Goal: Complete application form: Complete application form

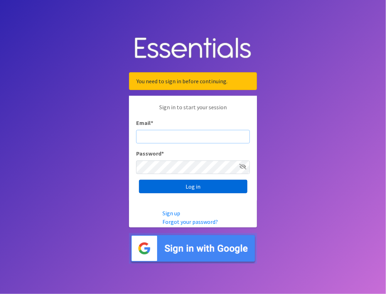
type input "[EMAIL_ADDRESS][DOMAIN_NAME]"
click at [189, 187] on input "Log in" at bounding box center [193, 187] width 108 height 14
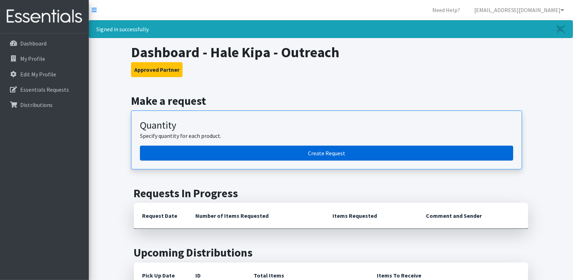
click at [305, 153] on link "Create Request" at bounding box center [327, 153] width 374 height 15
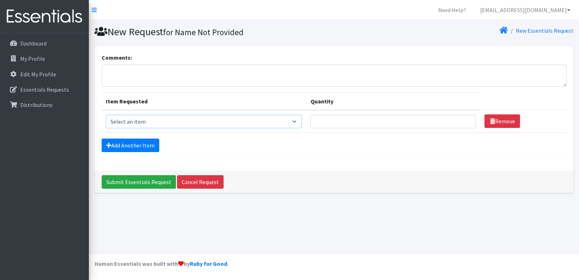
click at [188, 121] on select "Select an item Kids (Newborn) Kids (Preemie)** Limited Kids (Size 1) Kids (Size…" at bounding box center [204, 122] width 196 height 14
select select "1830"
click at [106, 115] on select "Select an item Kids (Newborn) Kids (Preemie)** Limited Kids (Size 1) Kids (Size…" at bounding box center [204, 122] width 196 height 14
click at [353, 121] on input "Quantity" at bounding box center [393, 122] width 166 height 14
type input "4"
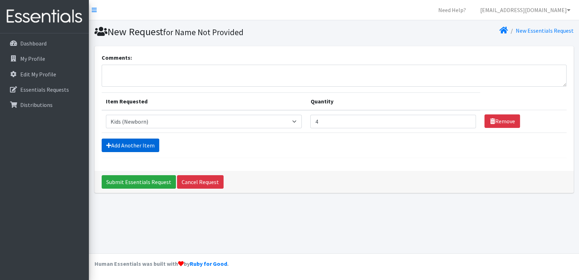
click at [145, 146] on link "Add Another Item" at bounding box center [131, 146] width 58 height 14
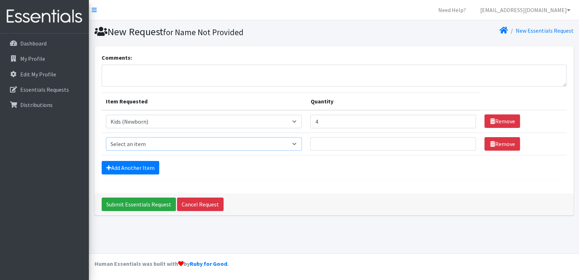
click at [156, 144] on select "Select an item Kids (Newborn) Kids (Preemie)** Limited Kids (Size 1) Kids (Size…" at bounding box center [204, 144] width 196 height 14
select select "1823"
click at [106, 137] on select "Select an item Kids (Newborn) Kids (Preemie)** Limited Kids (Size 1) Kids (Size…" at bounding box center [204, 144] width 196 height 14
click at [327, 142] on input "Quantity" at bounding box center [393, 144] width 166 height 14
type input "8"
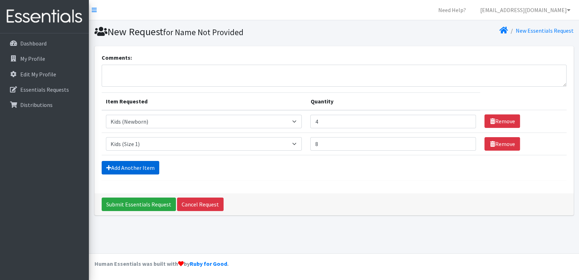
click at [146, 168] on link "Add Another Item" at bounding box center [131, 168] width 58 height 14
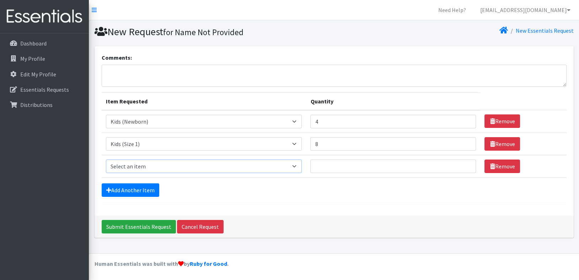
click at [176, 164] on select "Select an item Kids (Newborn) Kids (Preemie)** Limited Kids (Size 1) Kids (Size…" at bounding box center [204, 167] width 196 height 14
select select "1824"
click at [106, 160] on select "Select an item Kids (Newborn) Kids (Preemie)** Limited Kids (Size 1) Kids (Size…" at bounding box center [204, 167] width 196 height 14
click at [324, 164] on input "Quantity" at bounding box center [393, 167] width 166 height 14
type input "6"
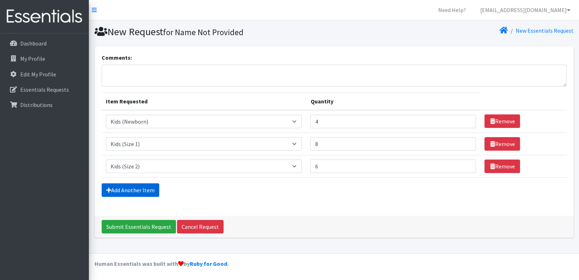
click at [136, 186] on link "Add Another Item" at bounding box center [131, 190] width 58 height 14
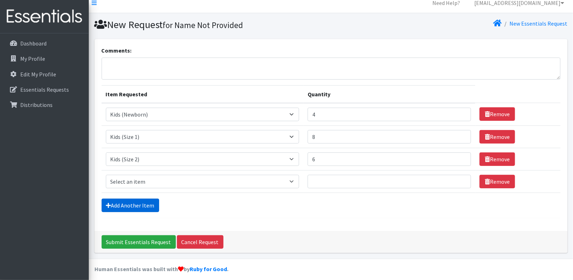
scroll to position [11, 0]
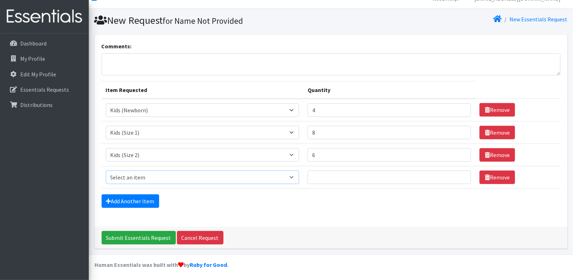
click at [157, 176] on select "Select an item Kids (Newborn) Kids (Preemie)** Limited Kids (Size 1) Kids (Size…" at bounding box center [203, 178] width 194 height 14
select select "1825"
click at [106, 171] on select "Select an item Kids (Newborn) Kids (Preemie)** Limited Kids (Size 1) Kids (Size…" at bounding box center [203, 178] width 194 height 14
click at [327, 173] on input "Quantity" at bounding box center [390, 178] width 164 height 14
type input "2"
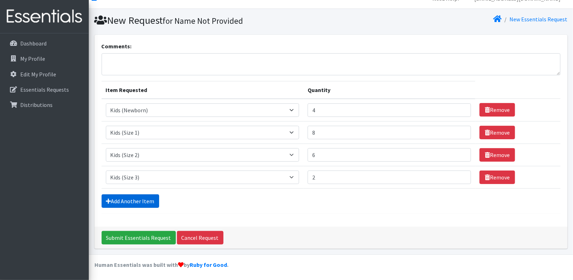
click at [143, 200] on link "Add Another Item" at bounding box center [131, 201] width 58 height 14
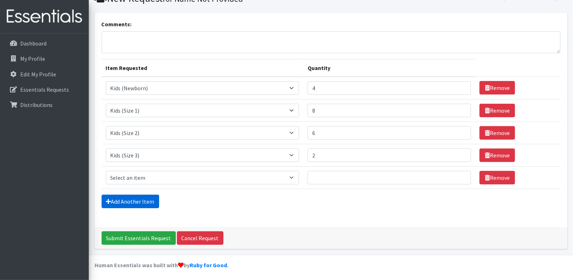
scroll to position [33, 0]
click at [160, 177] on select "Select an item Kids (Newborn) Kids (Preemie)** Limited Kids (Size 1) Kids (Size…" at bounding box center [203, 178] width 194 height 14
select select "1828"
click at [106, 171] on select "Select an item Kids (Newborn) Kids (Preemie)** Limited Kids (Size 1) Kids (Size…" at bounding box center [203, 178] width 194 height 14
click at [329, 172] on input "Quantity" at bounding box center [390, 178] width 164 height 14
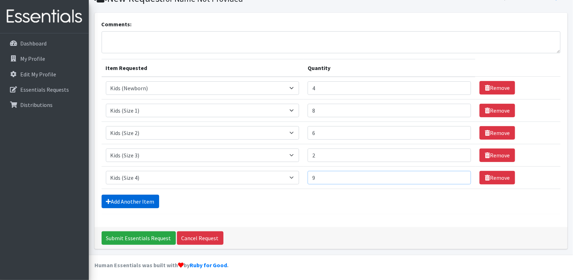
type input "9"
click at [145, 200] on link "Add Another Item" at bounding box center [131, 202] width 58 height 14
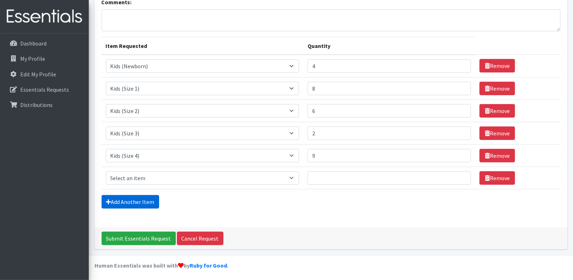
scroll to position [56, 0]
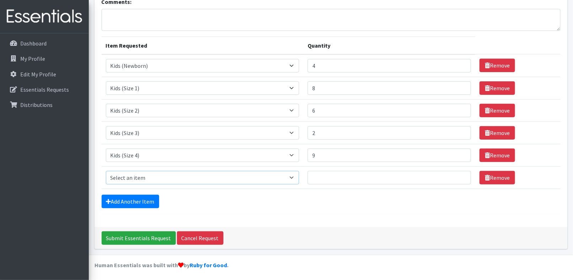
click at [152, 179] on select "Select an item Kids (Newborn) Kids (Preemie)** Limited Kids (Size 1) Kids (Size…" at bounding box center [203, 178] width 194 height 14
select select "1832"
click at [106, 171] on select "Select an item Kids (Newborn) Kids (Preemie)** Limited Kids (Size 1) Kids (Size…" at bounding box center [203, 178] width 194 height 14
click at [355, 177] on input "Quantity" at bounding box center [390, 178] width 164 height 14
type input "5"
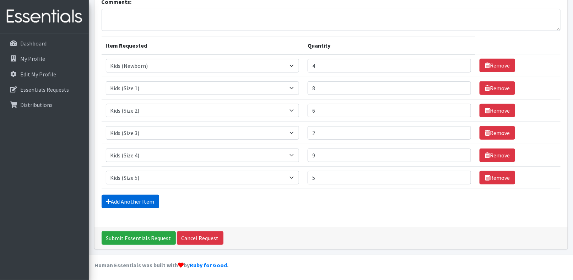
click at [154, 203] on link "Add Another Item" at bounding box center [131, 202] width 58 height 14
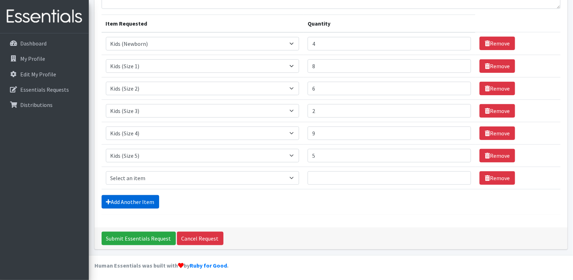
scroll to position [78, 0]
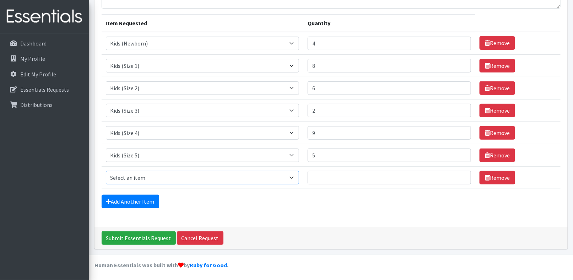
click at [164, 180] on select "Select an item Kids (Newborn) Kids (Preemie)** Limited Kids (Size 1) Kids (Size…" at bounding box center [203, 178] width 194 height 14
select select "1834"
click at [106, 171] on select "Select an item Kids (Newborn) Kids (Preemie)** Limited Kids (Size 1) Kids (Size…" at bounding box center [203, 178] width 194 height 14
click at [331, 174] on input "Quantity" at bounding box center [390, 178] width 164 height 14
type input "8"
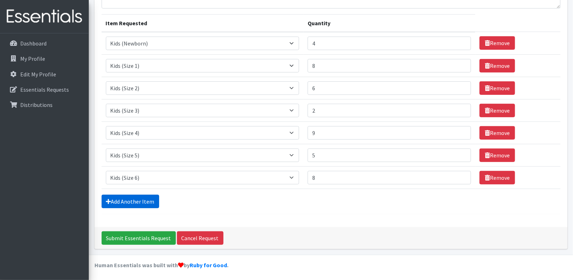
click at [139, 201] on link "Add Another Item" at bounding box center [131, 202] width 58 height 14
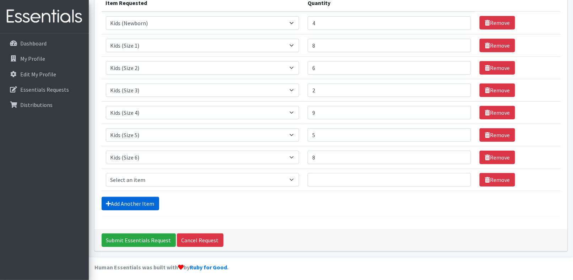
scroll to position [101, 0]
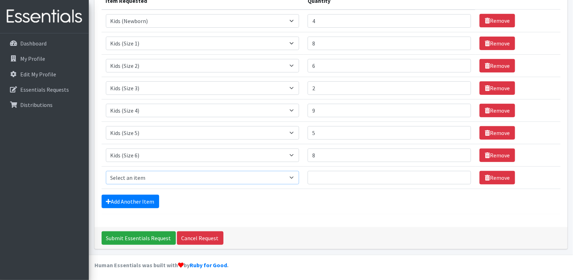
click at [205, 175] on select "Select an item Kids (Newborn) Kids (Preemie)** Limited Kids (Size 1) Kids (Size…" at bounding box center [203, 178] width 194 height 14
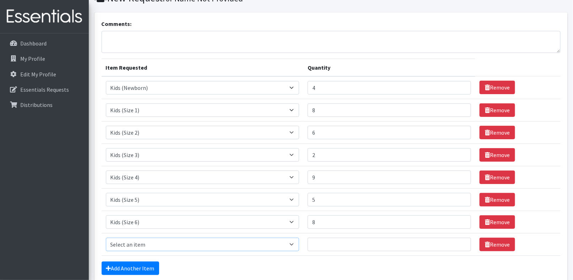
scroll to position [0, 0]
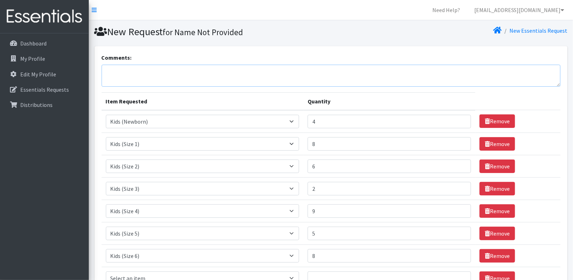
click at [225, 77] on textarea "Comments:" at bounding box center [331, 76] width 459 height 22
type textarea "s"
type textarea "i"
click at [182, 73] on textarea "we could also use: size 7 (5 packs) size 3T/4T (4 packs) Size 4T/5T (9 packs)" at bounding box center [331, 76] width 459 height 22
drag, startPoint x: 164, startPoint y: 71, endPoint x: 104, endPoint y: 71, distance: 59.7
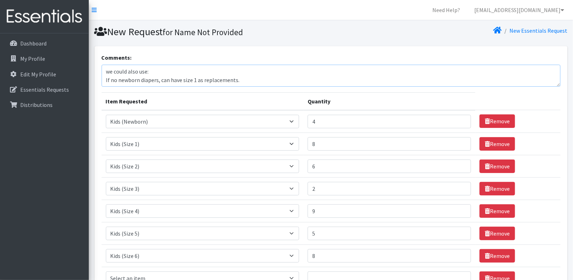
click at [104, 71] on textarea "we could also use: If no newborn diapers, can have size 1 as replacements. if n…" at bounding box center [331, 76] width 459 height 22
click at [106, 73] on textarea "If no newborn diapers, can have size 1 as replacements. if no pull-ups, can hav…" at bounding box center [331, 76] width 459 height 22
click at [104, 78] on textarea "If no newborn diapers, can have size 1 as replacements. if no pull-ups, can hav…" at bounding box center [331, 76] width 459 height 22
click at [169, 71] on textarea "If no newborn diapers, can have size 1 as replacements. if no pull-ups, can hav…" at bounding box center [331, 76] width 459 height 22
click at [148, 80] on textarea "If no newborn diapers, may we have size 1 as replacements. if no pull-ups, can …" at bounding box center [331, 76] width 459 height 22
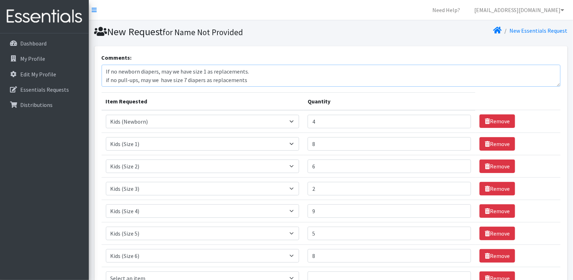
click at [271, 79] on textarea "If no newborn diapers, may we have size 1 as replacements. if no pull-ups, may …" at bounding box center [331, 76] width 459 height 22
drag, startPoint x: 261, startPoint y: 81, endPoint x: 156, endPoint y: 82, distance: 104.9
click at [156, 82] on textarea "If no newborn diapers, may we have size 1 as replacements. if no pull-ups, may …" at bounding box center [331, 76] width 459 height 22
click at [180, 80] on textarea "If no newborn diapers, may we have size 1 as replacements. if no pull-ups, may …" at bounding box center [331, 76] width 459 height 22
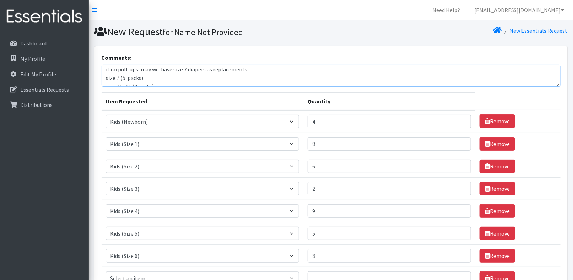
scroll to position [4, 0]
drag, startPoint x: 248, startPoint y: 76, endPoint x: 105, endPoint y: 75, distance: 143.6
click at [105, 75] on textarea "If no newborn diapers, may we have size 1 as replacements. if no pull-ups, may …" at bounding box center [331, 76] width 459 height 22
click at [177, 68] on textarea "If no newborn diapers, may we have size 1 as replacements. if no pull-ups, may …" at bounding box center [331, 76] width 459 height 22
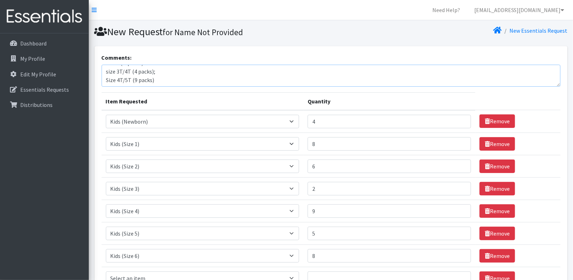
click at [176, 70] on textarea "If no newborn diapers, may we have size 1 as replacements. if no pull-ups, may …" at bounding box center [331, 76] width 459 height 22
paste textarea "if no pull-ups, may we have size 7 diapers as replacements"
drag, startPoint x: 297, startPoint y: 71, endPoint x: 159, endPoint y: 71, distance: 137.9
click at [158, 71] on textarea "If no newborn diapers, may we have size 1 as replacements. if no pull-ups, may …" at bounding box center [331, 76] width 459 height 22
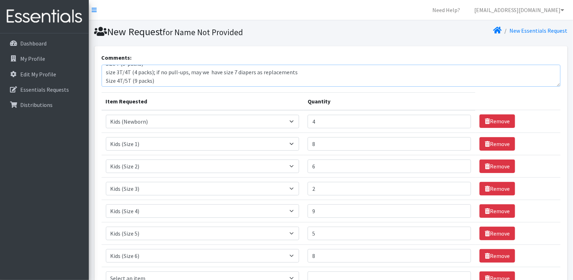
click at [252, 83] on textarea "If no newborn diapers, may we have size 1 as replacements. if no pull-ups, may …" at bounding box center [331, 76] width 459 height 22
drag, startPoint x: 301, startPoint y: 74, endPoint x: 155, endPoint y: 75, distance: 145.8
click at [154, 75] on textarea "If no newborn diapers, may we have size 1 as replacements. if no pull-ups, may …" at bounding box center [331, 76] width 459 height 22
click at [161, 80] on textarea "If no newborn diapers, may we have size 1 as replacements. if no pull-ups, may …" at bounding box center [331, 76] width 459 height 22
paste textarea "if no pull-ups, may we have size 7 diapers as replacements"
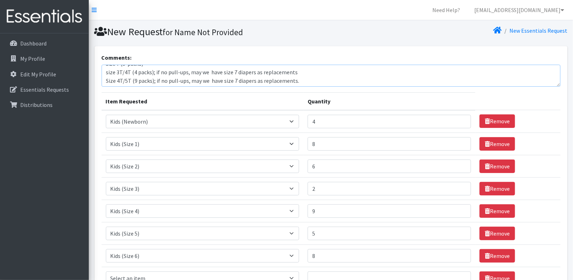
click at [297, 74] on textarea "If no newborn diapers, may we have size 1 as replacements. if no pull-ups, may …" at bounding box center [331, 76] width 459 height 22
drag, startPoint x: 250, startPoint y: 77, endPoint x: 159, endPoint y: 79, distance: 90.3
click at [158, 80] on textarea "If no newborn diapers, may we have size 1 as replacements. if no pull-ups, may …" at bounding box center [331, 76] width 459 height 22
click at [245, 80] on textarea "If no newborn diapers, may we have size 1 as replacements. if no pull-ups, may …" at bounding box center [331, 76] width 459 height 22
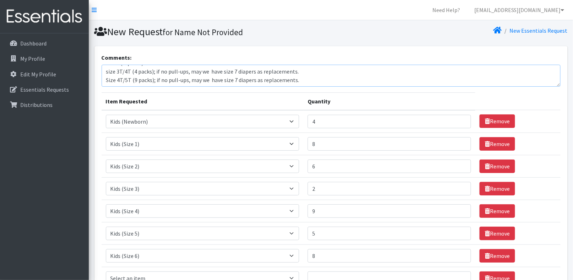
drag, startPoint x: 254, startPoint y: 79, endPoint x: 197, endPoint y: 79, distance: 56.9
click at [193, 79] on textarea "If no newborn diapers, may we have size 1 as replacements. if no pull-ups, may …" at bounding box center [331, 76] width 459 height 22
click at [346, 79] on textarea "If no newborn diapers, may we have size 1 as replacements. if no pull-ups, may …" at bounding box center [331, 76] width 459 height 22
drag, startPoint x: 346, startPoint y: 79, endPoint x: 100, endPoint y: 79, distance: 245.3
click at [100, 79] on div "Comments: If no newborn diapers, may we have size 1 as replacements. if no pull…" at bounding box center [332, 187] width 474 height 282
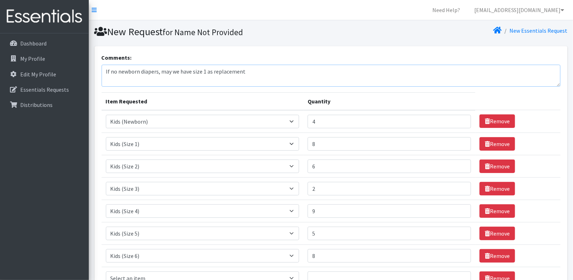
click at [179, 75] on textarea "If no newborn diapers, may we have size 1 as replacement" at bounding box center [331, 76] width 459 height 22
click at [276, 69] on textarea "If no newborn diapers, may we have size 1 as replacement" at bounding box center [331, 76] width 459 height 22
click at [267, 68] on textarea "If no newborn diapers, may we have size 1 as replacement" at bounding box center [331, 76] width 459 height 22
click at [559, 84] on textarea "If no newborn diapers, may we have size 1 as replacement" at bounding box center [331, 76] width 459 height 22
click at [301, 71] on textarea "If no newborn diapers, may we have size 1 as replacement" at bounding box center [331, 76] width 459 height 22
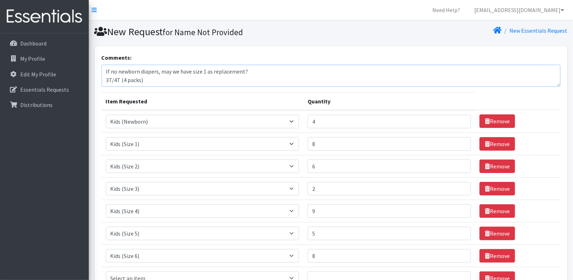
scroll to position [6, 0]
click at [209, 75] on textarea "If no newborn diapers, may we have size 1 as replacement? 3T/4T (4 packs) 4T/5T…" at bounding box center [331, 76] width 459 height 22
click at [287, 79] on textarea "If no newborn diapers, may we have size 1 as replacement? 3T/4T (4 packs). if n…" at bounding box center [331, 76] width 459 height 22
click at [282, 75] on textarea "If no newborn diapers, may we have size 1 as replacement? 3T/4T (4 packs). if n…" at bounding box center [331, 76] width 459 height 22
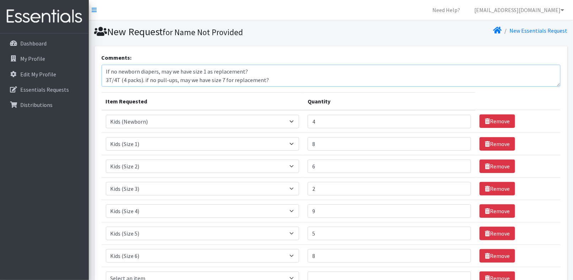
click at [282, 76] on textarea "If no newborn diapers, may we have size 1 as replacement? 3T/4T (4 packs). if n…" at bounding box center [331, 76] width 459 height 22
click at [176, 74] on textarea "If no newborn diapers, may we have size 1 as replacement? 3T/4T (4 packs). if n…" at bounding box center [331, 76] width 459 height 22
click at [172, 71] on textarea "If no newborn diapers, may we have size 1 as replacement? 3T/4T (4 packs). if n…" at bounding box center [331, 76] width 459 height 22
drag, startPoint x: 158, startPoint y: 79, endPoint x: 101, endPoint y: 81, distance: 56.9
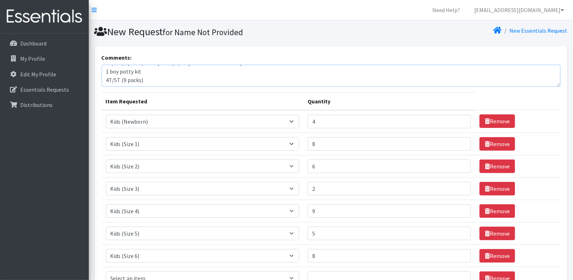
click at [102, 81] on textarea "If no newborn diapers, may we have size 1 as replacement? 3T/4T (4 packs). if n…" at bounding box center [331, 76] width 459 height 22
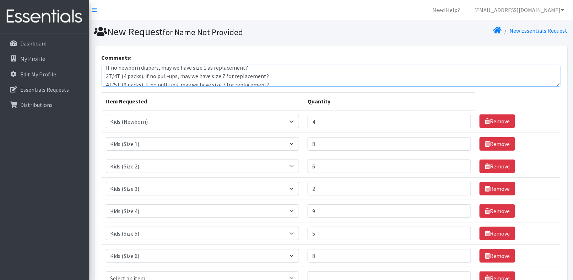
click at [265, 68] on textarea "If no newborn diapers, may we have size 1 as replacement? 3T/4T (4 packs). if n…" at bounding box center [331, 76] width 459 height 22
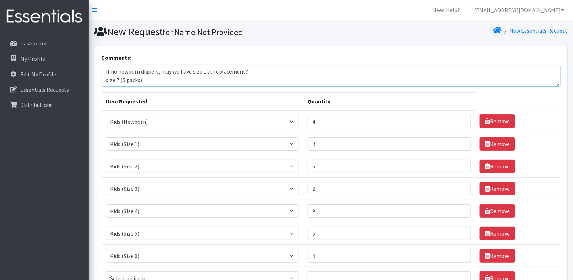
click at [160, 79] on textarea "If no newborn diapers, may we have size 1 as replacement? size 7 (5 packs) 3T/4…" at bounding box center [331, 76] width 459 height 22
click at [192, 73] on textarea "If no newborn diapers, may we have size 1 as replacement? size 7 (5 packs), if …" at bounding box center [331, 76] width 459 height 22
click at [186, 80] on textarea "If no newborn diapers, may we have packs of size 1 as replacement? size 7 (5 pa…" at bounding box center [331, 76] width 459 height 22
click at [160, 79] on textarea "If no newborn diapers, may we have packs of size 1 as replacement? size 7 (5 pa…" at bounding box center [331, 76] width 459 height 22
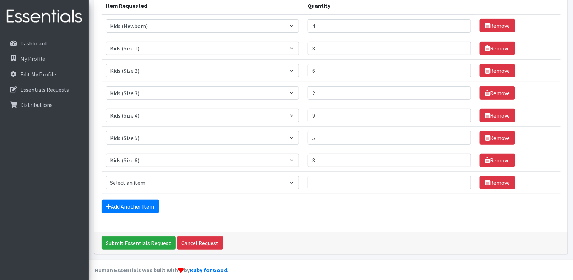
scroll to position [101, 0]
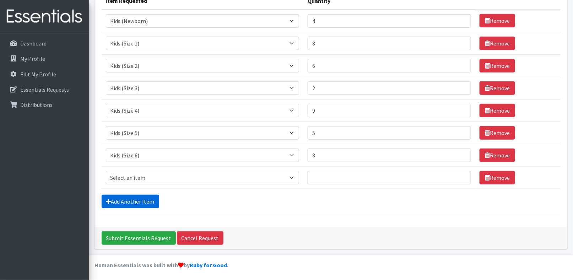
type textarea "If no newborn diapers, may we have packs of size 1 as replacement? size 7 (5 pa…"
click at [136, 202] on link "Add Another Item" at bounding box center [131, 202] width 58 height 14
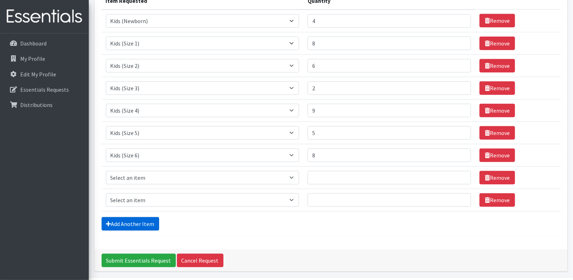
scroll to position [123, 0]
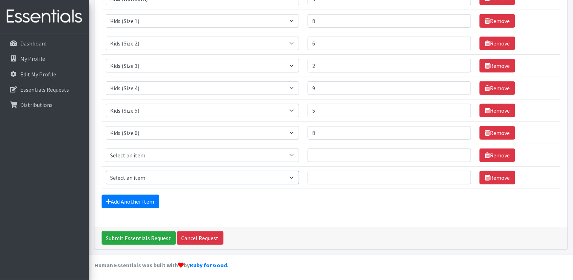
click at [298, 174] on select "Select an item Kids (Newborn) Kids (Preemie)** Limited Kids (Size 1) Kids (Size…" at bounding box center [203, 178] width 194 height 14
click at [298, 175] on select "Select an item Kids (Newborn) Kids (Preemie)** Limited Kids (Size 1) Kids (Size…" at bounding box center [203, 178] width 194 height 14
click at [488, 154] on link "Remove" at bounding box center [498, 156] width 36 height 14
click at [495, 172] on link "Remove" at bounding box center [498, 178] width 36 height 14
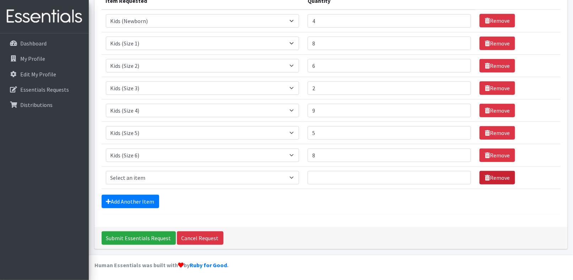
scroll to position [78, 0]
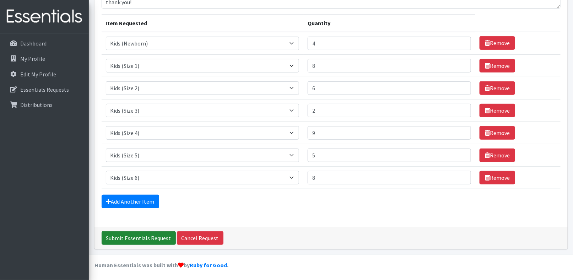
click at [146, 237] on input "Submit Essentials Request" at bounding box center [139, 238] width 74 height 14
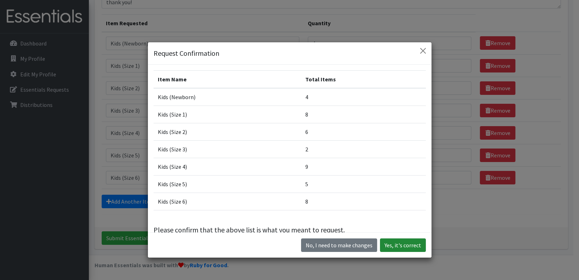
click at [386, 245] on button "Yes, it's correct" at bounding box center [403, 246] width 46 height 14
